Goal: Task Accomplishment & Management: Manage account settings

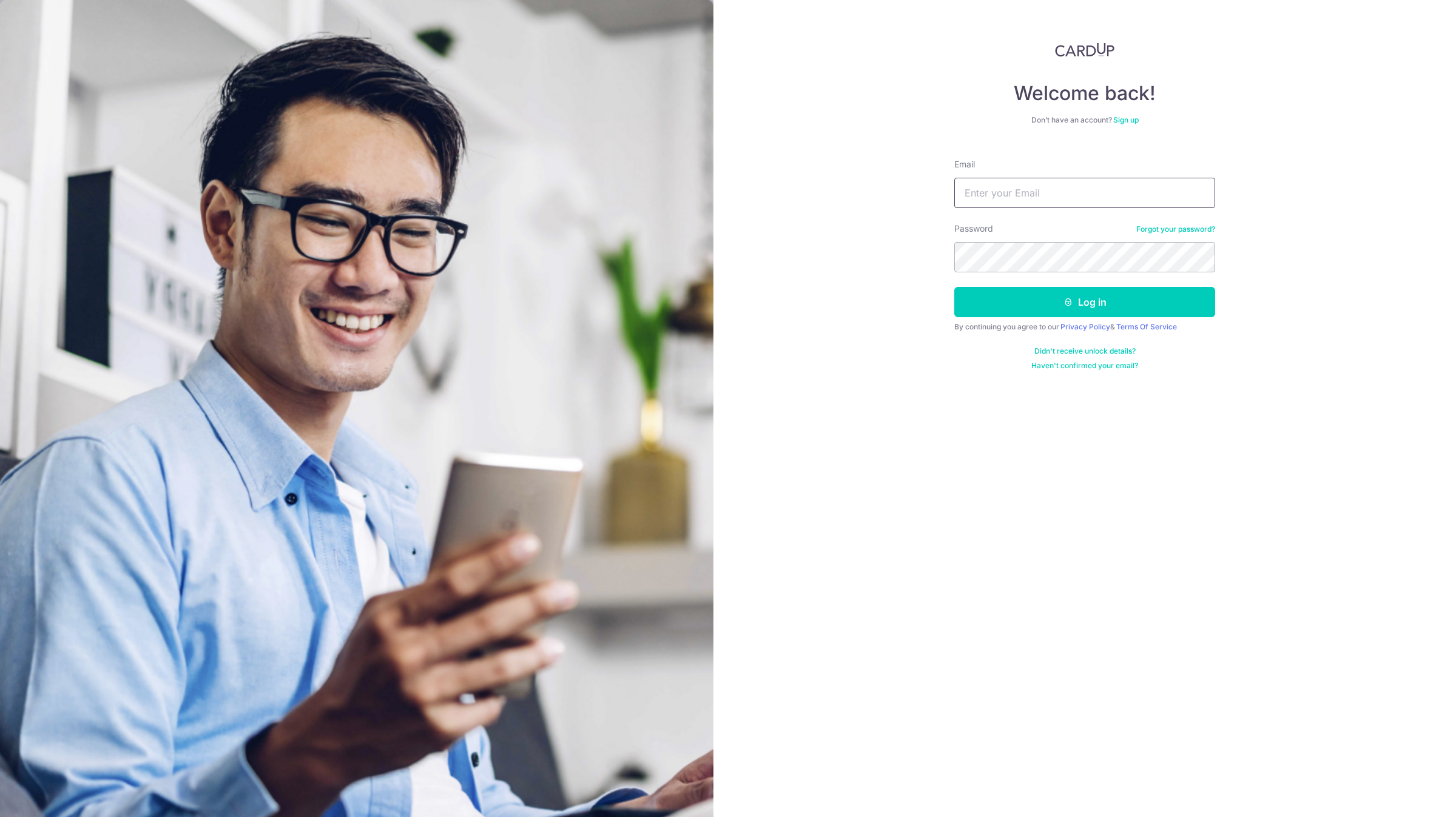
click at [1045, 197] on input "Email" at bounding box center [1084, 193] width 261 height 31
type input "[EMAIL_ADDRESS][DOMAIN_NAME]"
click at [954, 286] on button "Log in" at bounding box center [1084, 301] width 261 height 31
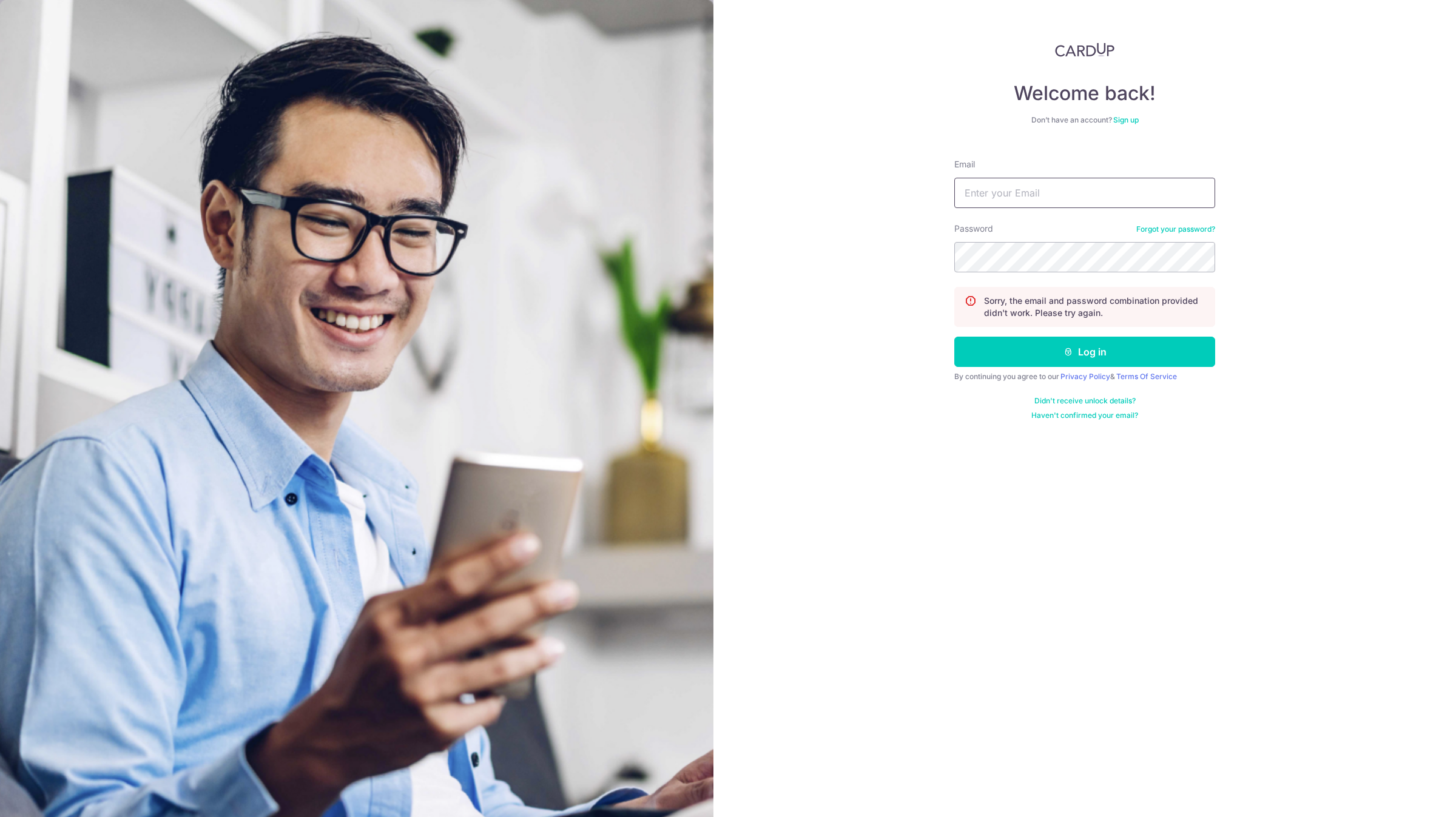
click at [1046, 196] on input "Email" at bounding box center [1084, 193] width 261 height 31
type input "[EMAIL_ADDRESS][DOMAIN_NAME]"
click at [954, 337] on button "Log in" at bounding box center [1084, 352] width 261 height 31
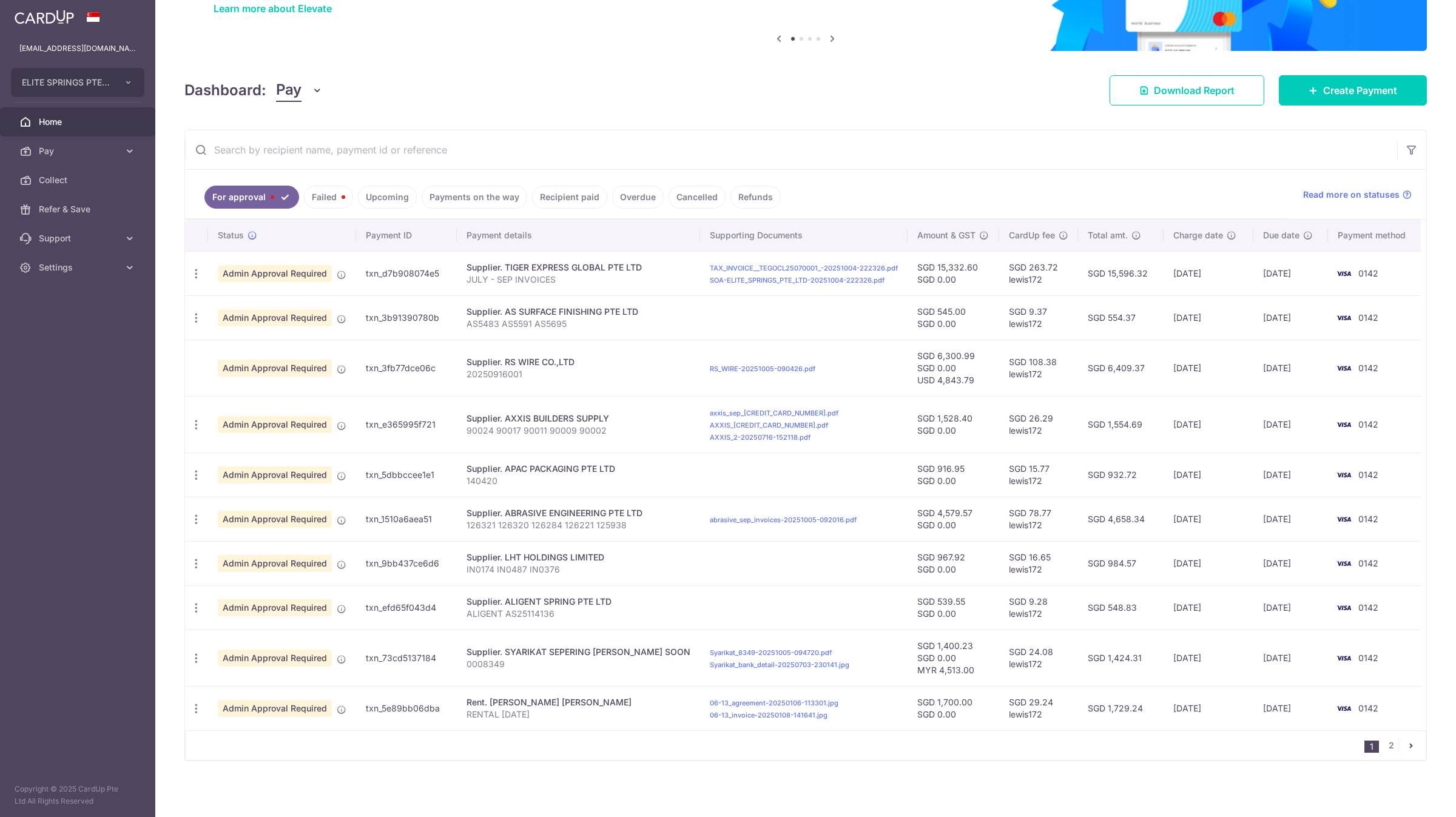
scroll to position [115, 0]
click at [1384, 744] on link "2" at bounding box center [1391, 744] width 15 height 15
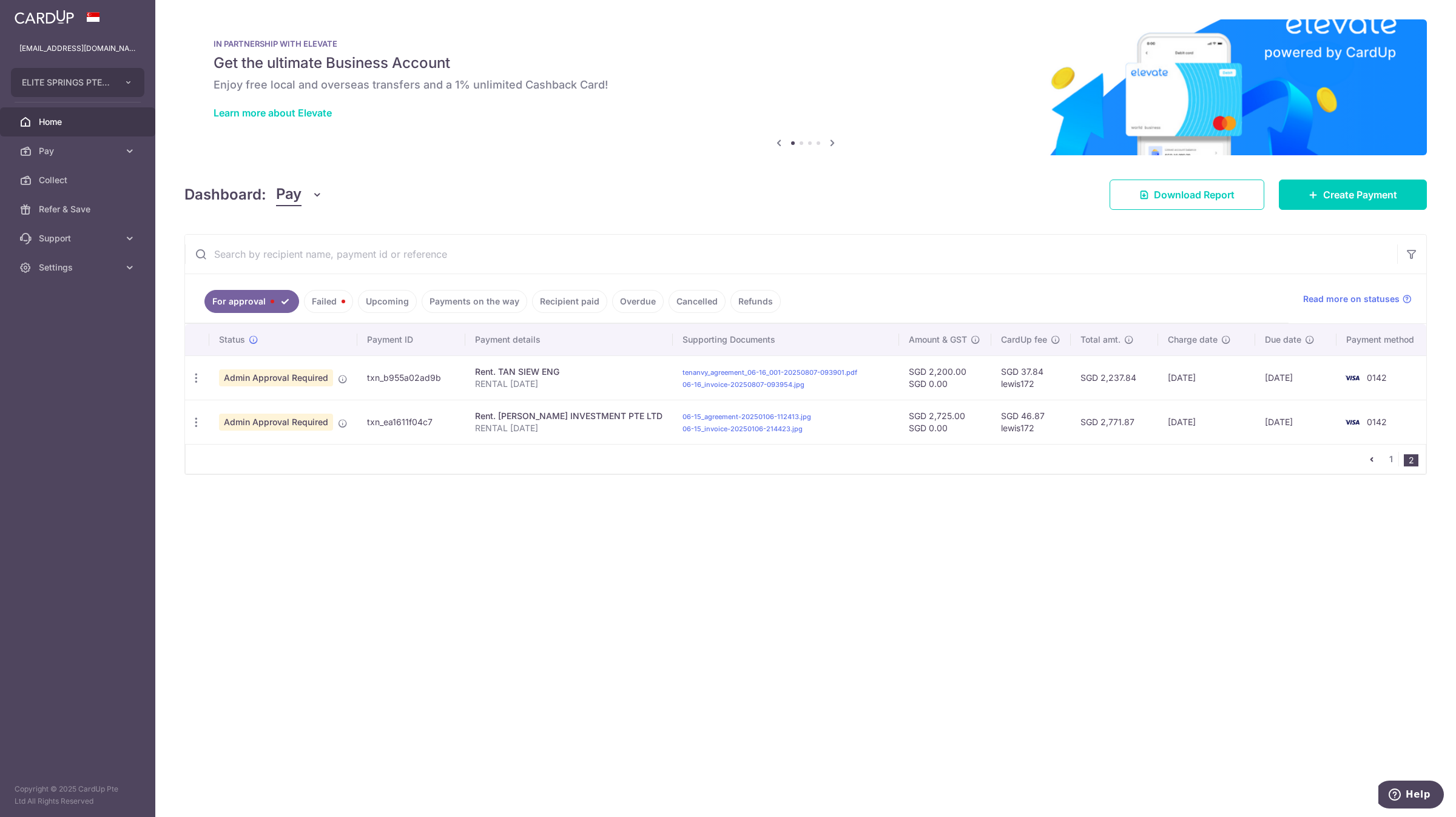
scroll to position [0, 0]
click at [1389, 466] on link "1" at bounding box center [1391, 458] width 15 height 15
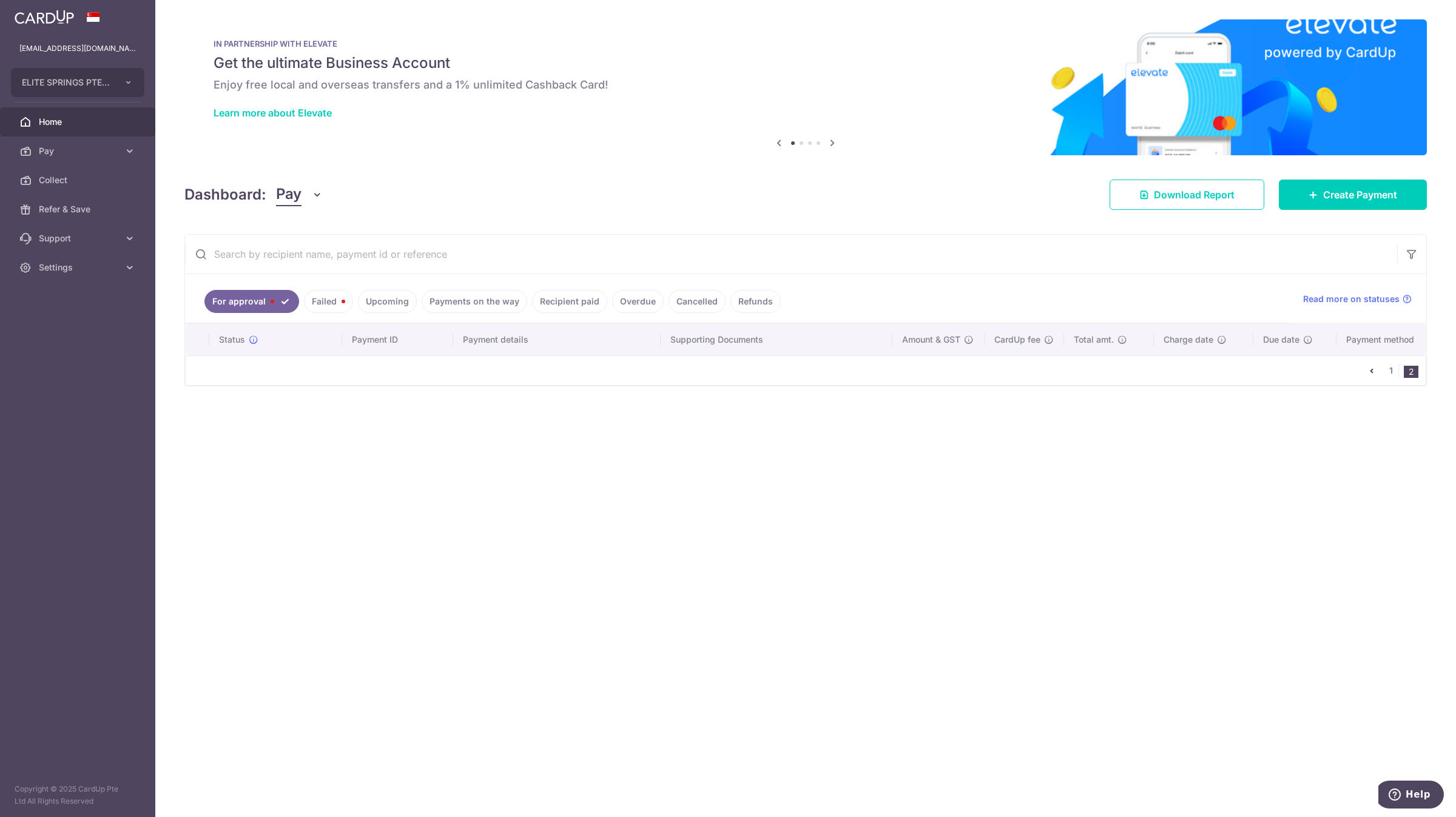
click at [1372, 375] on icon "pager" at bounding box center [1372, 370] width 10 height 10
